Goal: Task Accomplishment & Management: Use online tool/utility

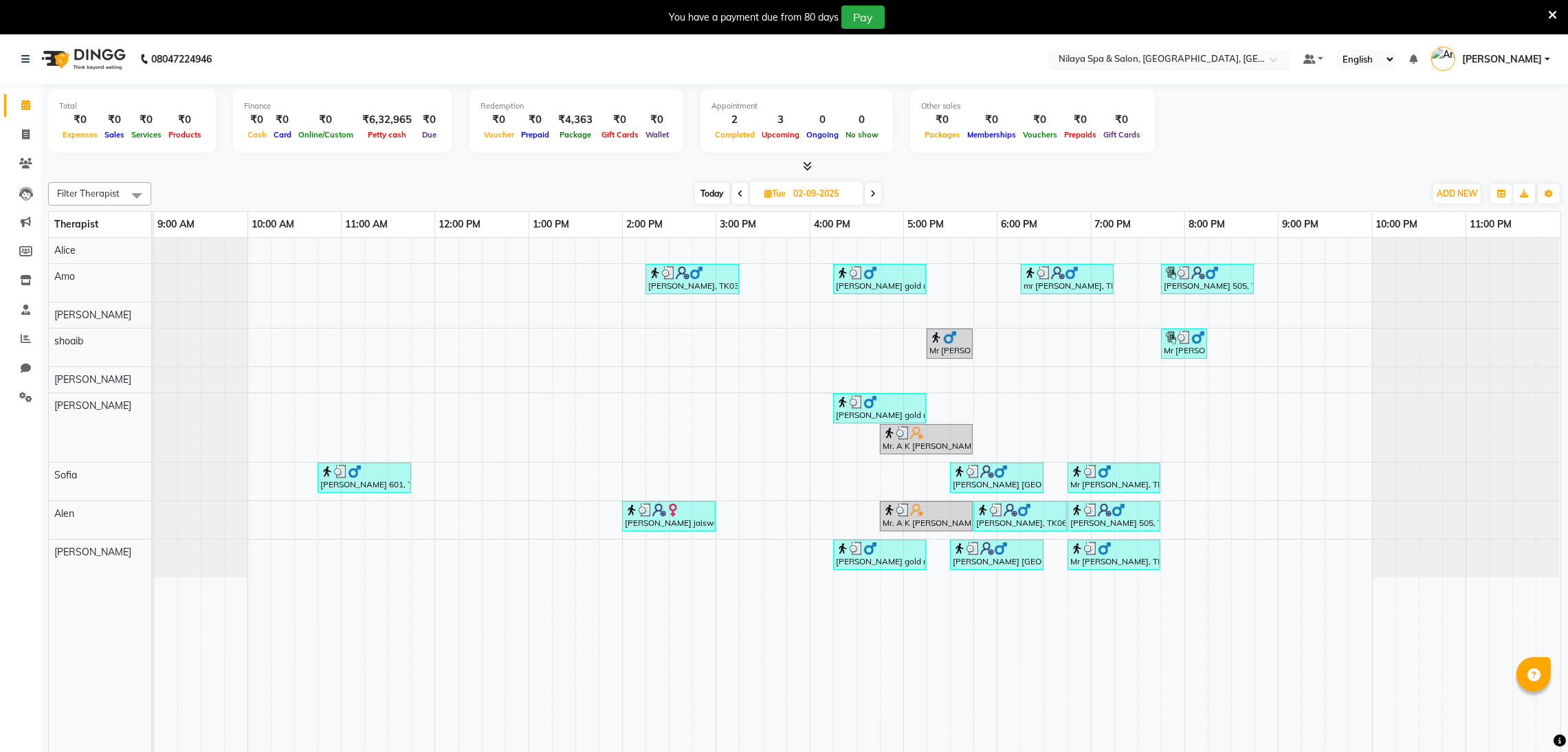
click at [1171, 59] on input "text" at bounding box center [1155, 61] width 200 height 14
type input "mum"
click at [1175, 71] on div "R3 Spa, Radisson [GEOGRAPHIC_DATA]" at bounding box center [1169, 81] width 240 height 25
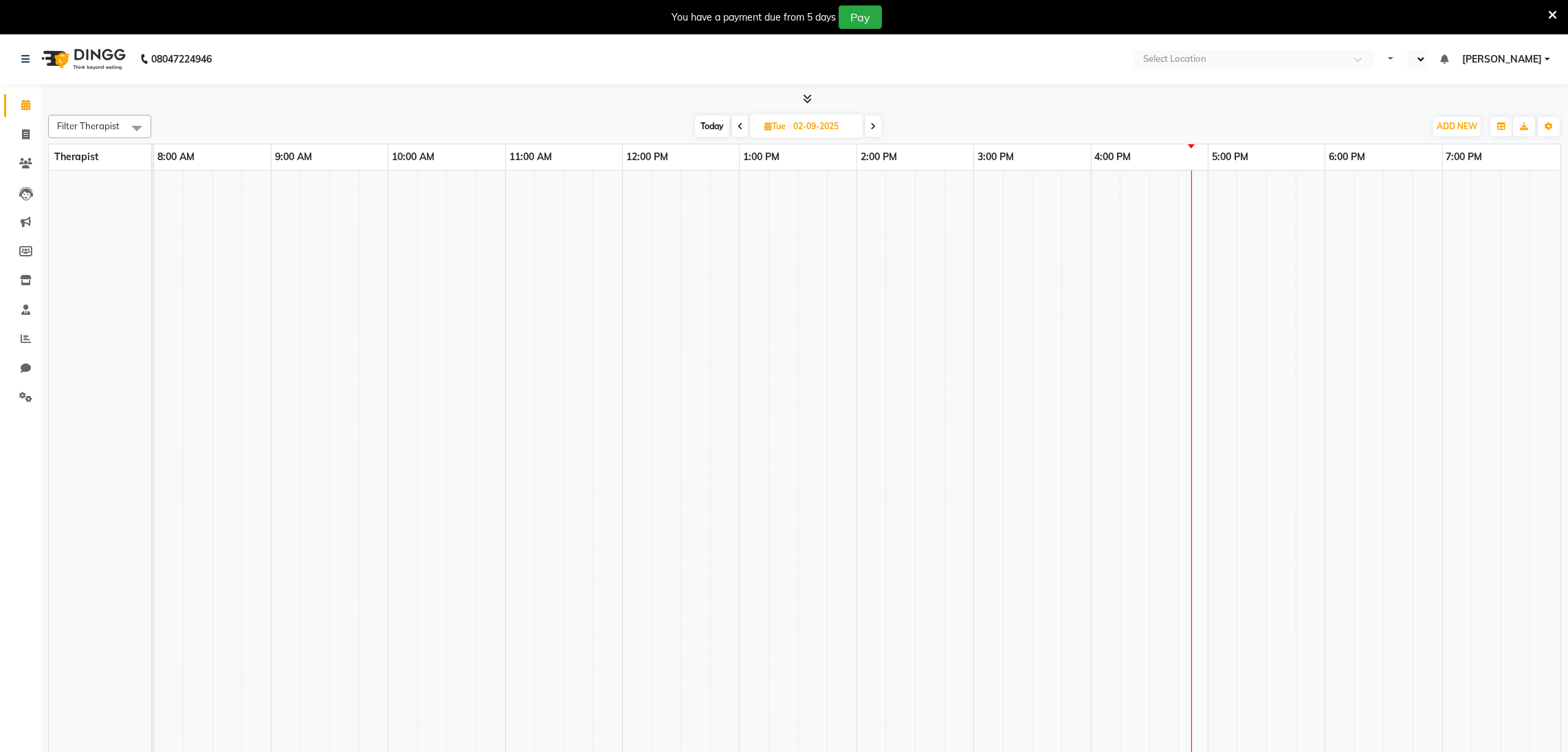
select select "en"
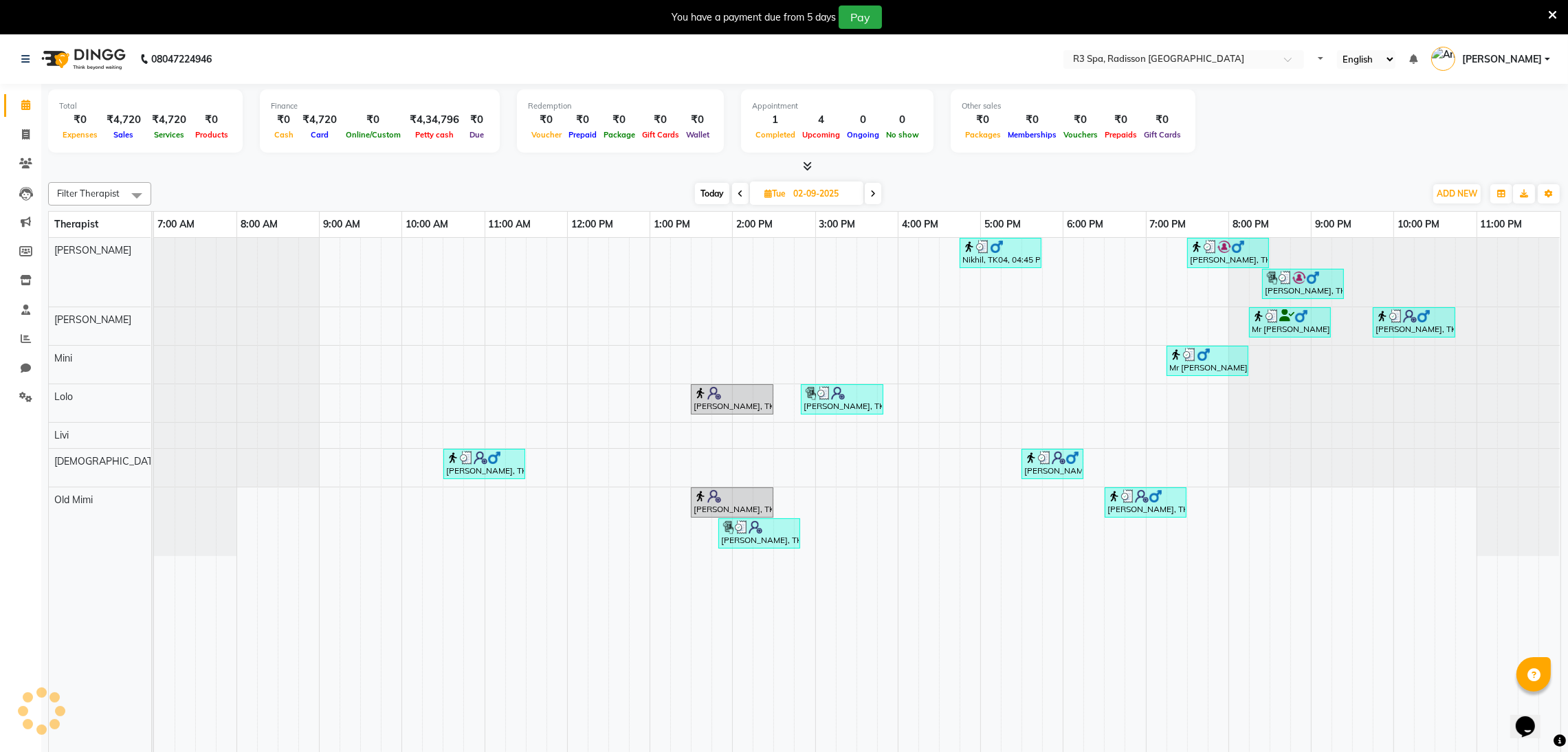
click at [704, 187] on span "Today" at bounding box center [712, 194] width 34 height 22
type input "03-09-2025"
